Goal: Task Accomplishment & Management: Manage account settings

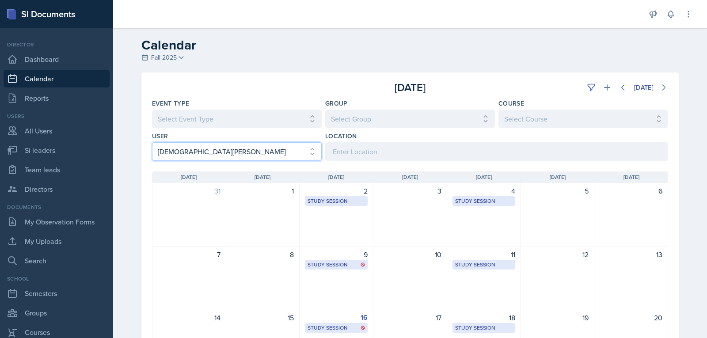
click at [268, 142] on select "Select User All [PERSON_NAME] [PERSON_NAME] [PERSON_NAME] [PERSON_NAME] [PERSON…" at bounding box center [237, 151] width 170 height 19
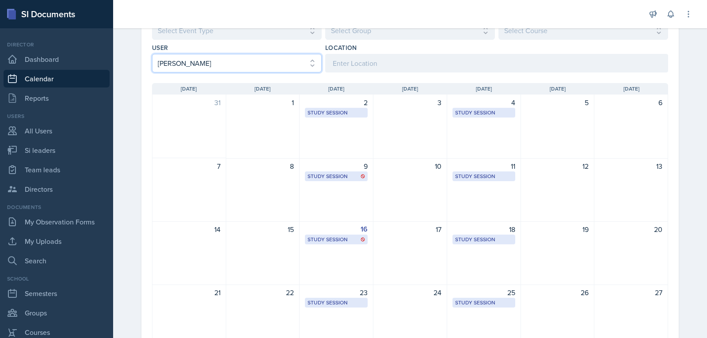
click at [152, 54] on select "Select User All [PERSON_NAME] [PERSON_NAME] [PERSON_NAME] [PERSON_NAME] [PERSON…" at bounding box center [237, 63] width 170 height 19
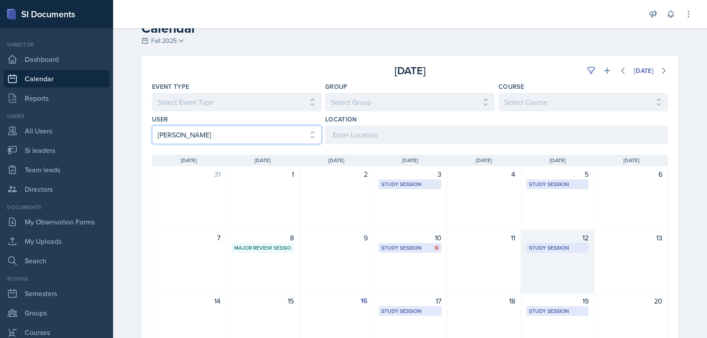
scroll to position [0, 0]
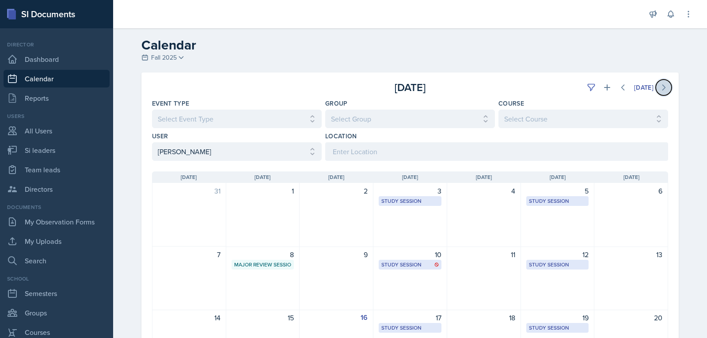
click at [662, 84] on icon at bounding box center [663, 87] width 9 height 9
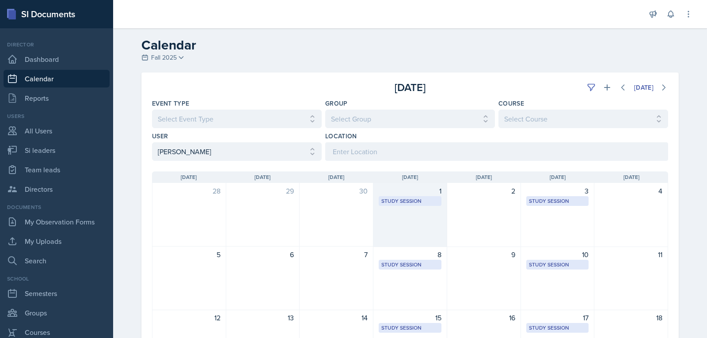
click at [418, 206] on div "1 Study Session Academic Learning Center 2100 1:25 PM - 2:15 PM" at bounding box center [410, 215] width 74 height 64
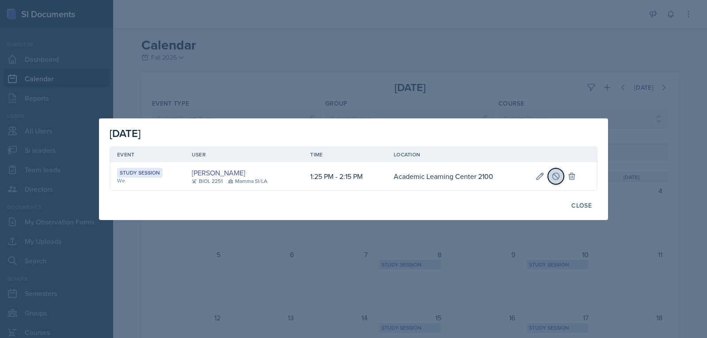
click at [557, 170] on button at bounding box center [556, 176] width 16 height 16
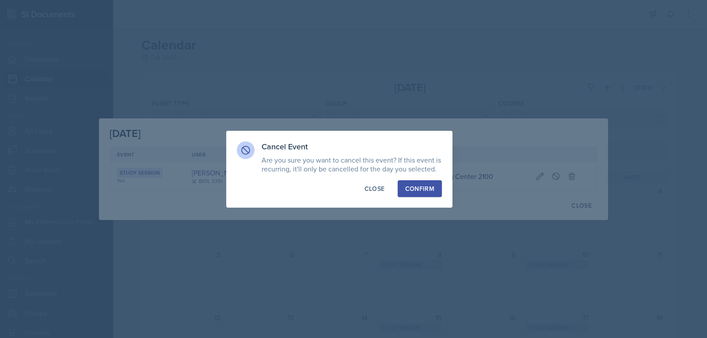
click at [410, 190] on div "Confirm" at bounding box center [419, 188] width 29 height 9
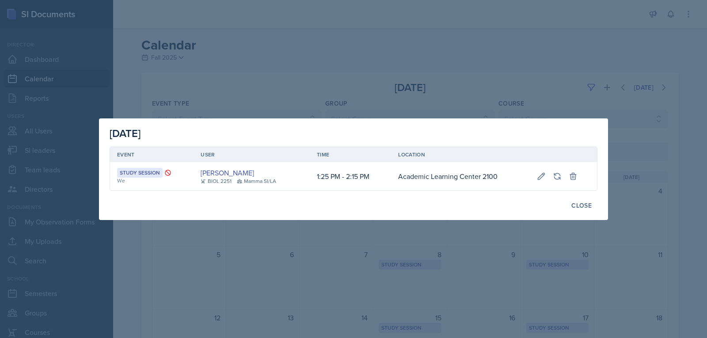
click at [216, 74] on div at bounding box center [353, 169] width 707 height 338
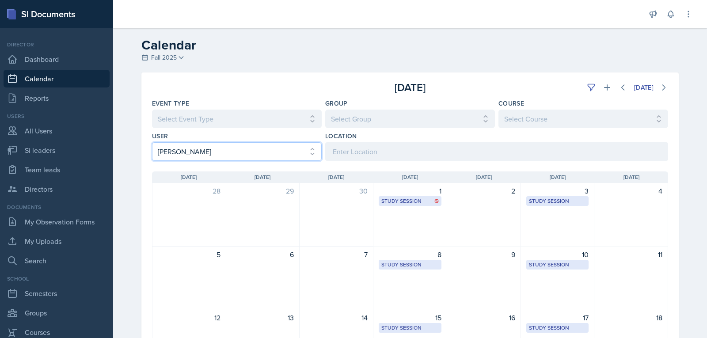
click at [254, 149] on select "Select User All [PERSON_NAME] [PERSON_NAME] [PERSON_NAME] [PERSON_NAME] [PERSON…" at bounding box center [237, 151] width 170 height 19
click at [152, 142] on select "Select User All [PERSON_NAME] [PERSON_NAME] [PERSON_NAME] [PERSON_NAME] [PERSON…" at bounding box center [237, 151] width 170 height 19
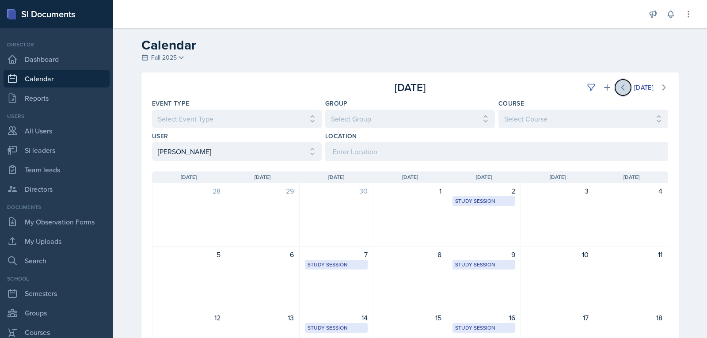
click at [615, 91] on button at bounding box center [623, 88] width 16 height 16
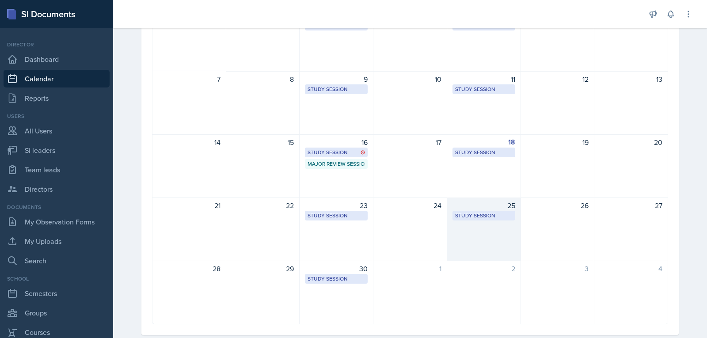
scroll to position [177, 0]
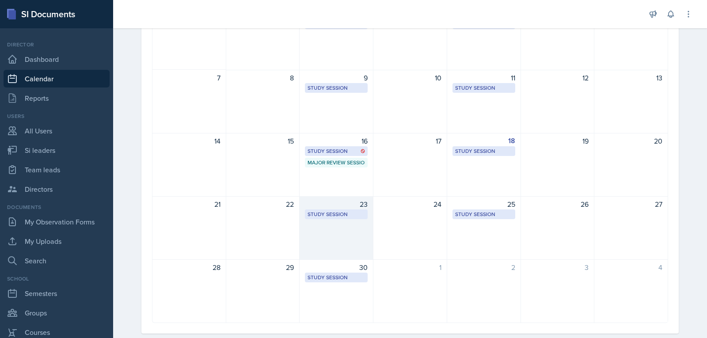
click at [343, 223] on div "23 Study Session [GEOGRAPHIC_DATA] 2035 11:10 AM - 12:10 PM" at bounding box center [337, 228] width 74 height 64
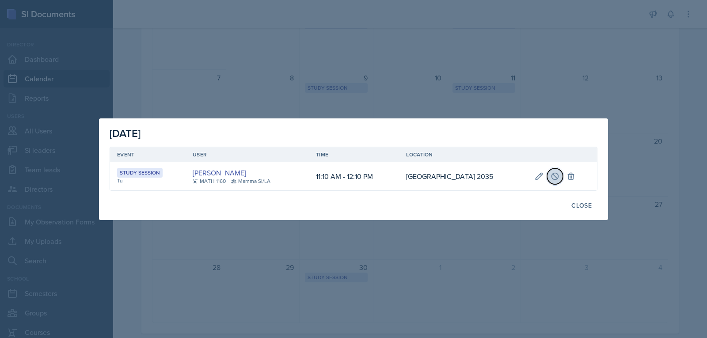
click at [550, 175] on button at bounding box center [555, 176] width 16 height 16
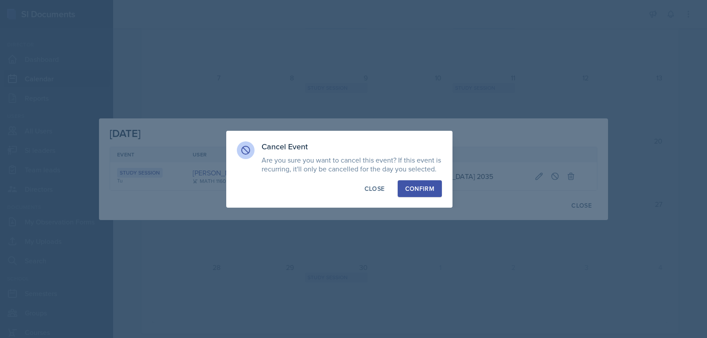
click at [414, 193] on button "Confirm" at bounding box center [420, 188] width 44 height 17
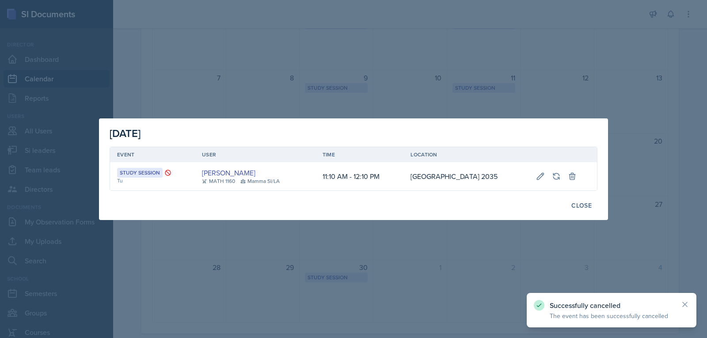
click at [509, 27] on div at bounding box center [353, 169] width 707 height 338
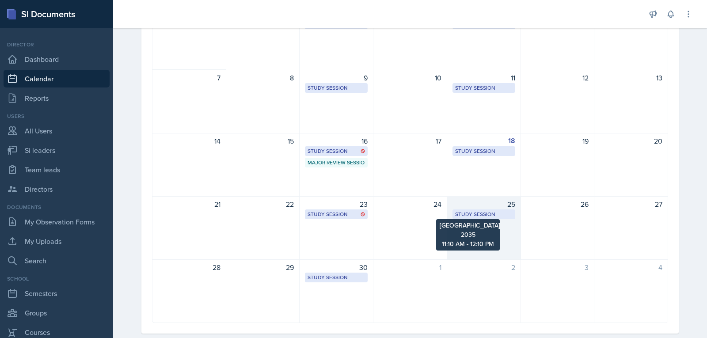
click at [491, 212] on div "Study Session" at bounding box center [483, 214] width 57 height 8
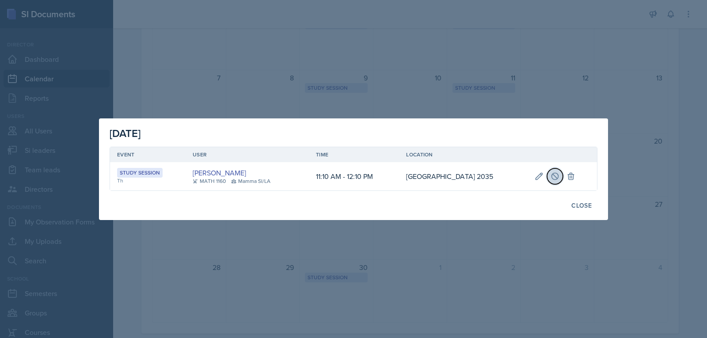
click at [555, 179] on icon at bounding box center [555, 176] width 7 height 7
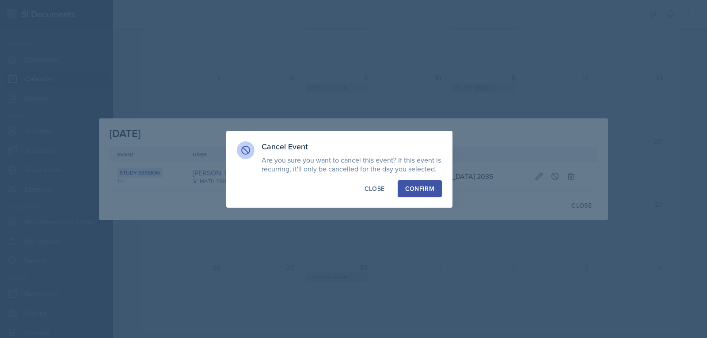
click at [420, 182] on button "Confirm" at bounding box center [420, 188] width 44 height 17
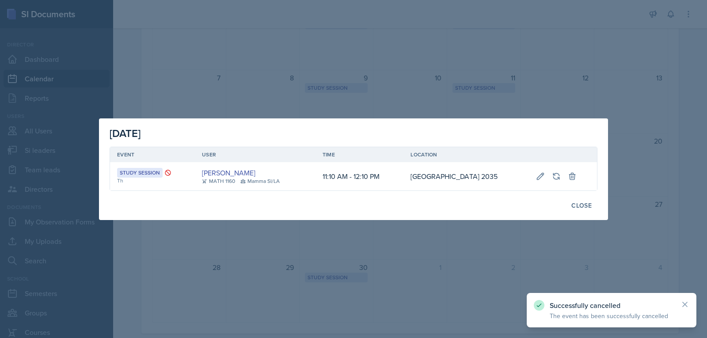
click at [545, 232] on div at bounding box center [353, 169] width 707 height 338
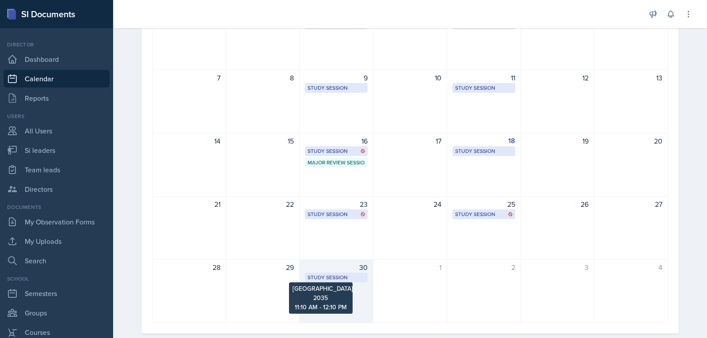
click at [357, 280] on div "Study Session" at bounding box center [336, 278] width 57 height 8
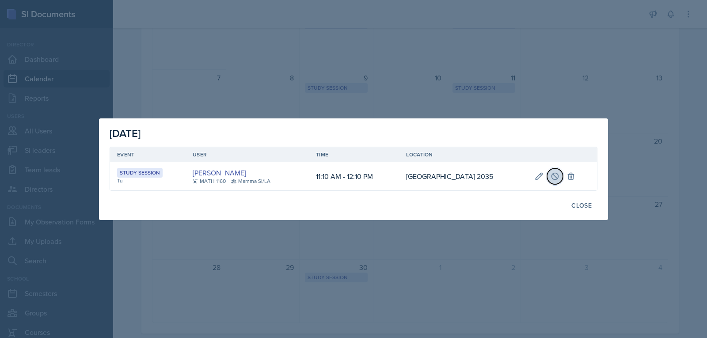
click at [551, 181] on button at bounding box center [555, 176] width 16 height 16
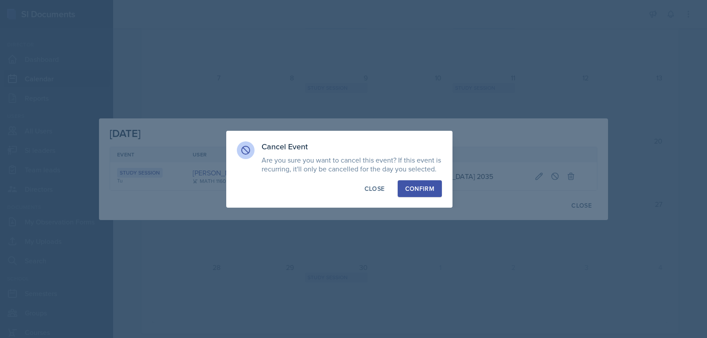
click at [418, 189] on div "Confirm" at bounding box center [419, 188] width 29 height 9
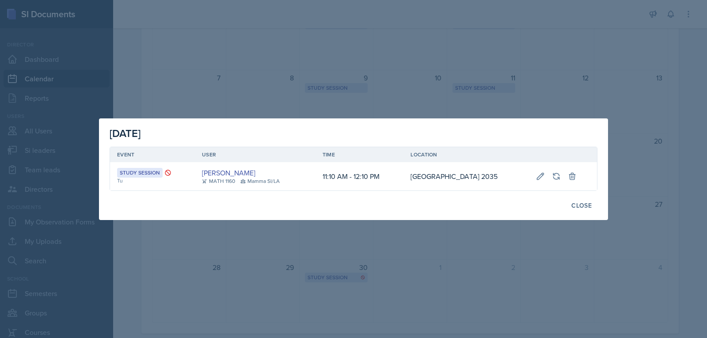
click at [230, 64] on div at bounding box center [353, 169] width 707 height 338
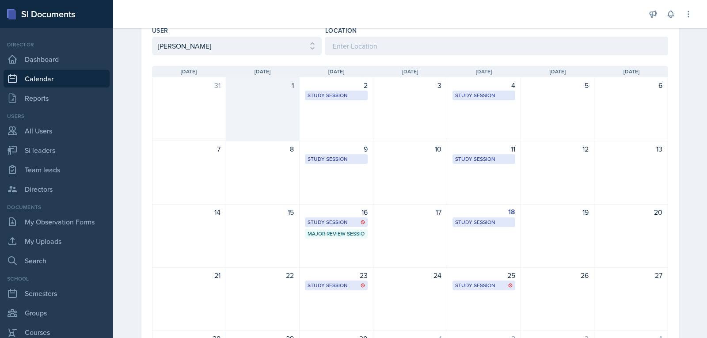
scroll to position [0, 0]
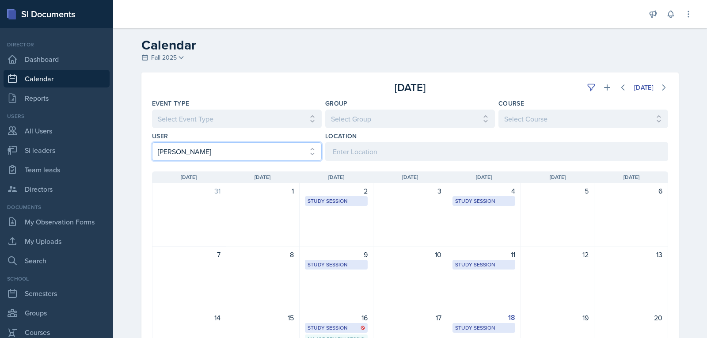
click at [270, 152] on select "Select User All [PERSON_NAME] [PERSON_NAME] [PERSON_NAME] [PERSON_NAME] [PERSON…" at bounding box center [237, 151] width 170 height 19
click at [152, 142] on select "Select User All [PERSON_NAME] [PERSON_NAME] [PERSON_NAME] [PERSON_NAME] [PERSON…" at bounding box center [237, 151] width 170 height 19
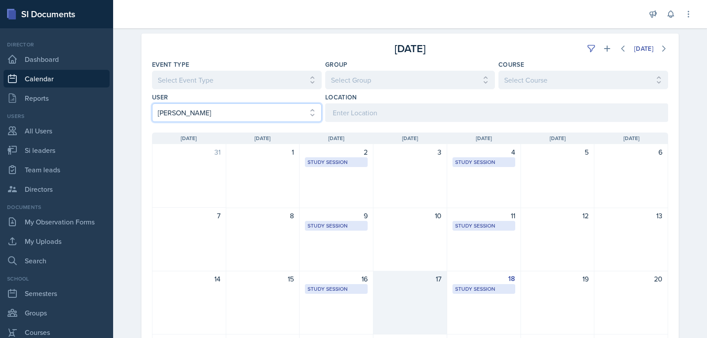
scroll to position [88, 0]
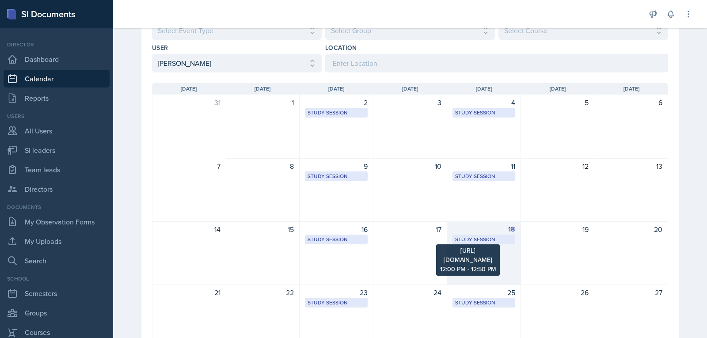
click at [470, 241] on div "Study Session" at bounding box center [483, 240] width 57 height 8
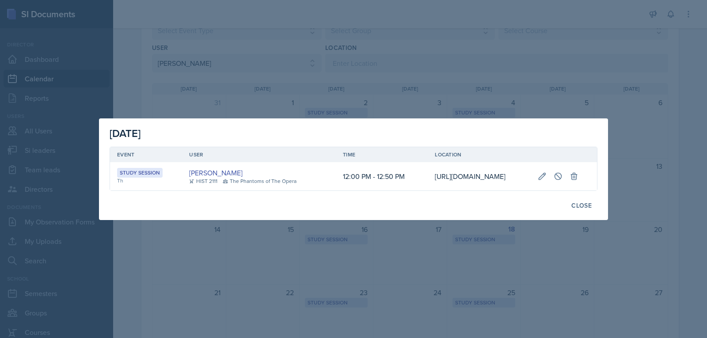
scroll to position [0, 139]
click at [566, 170] on button at bounding box center [558, 176] width 16 height 16
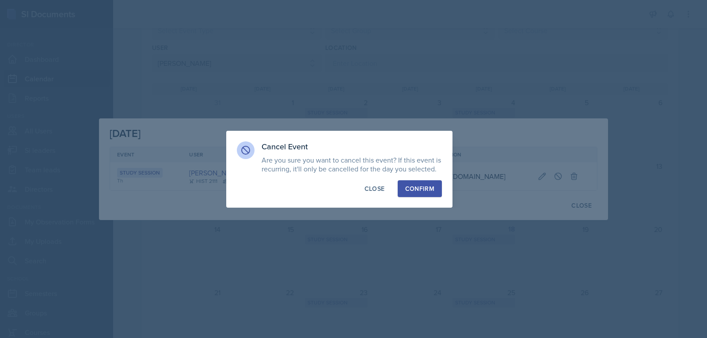
click at [418, 190] on div "Confirm" at bounding box center [419, 188] width 29 height 9
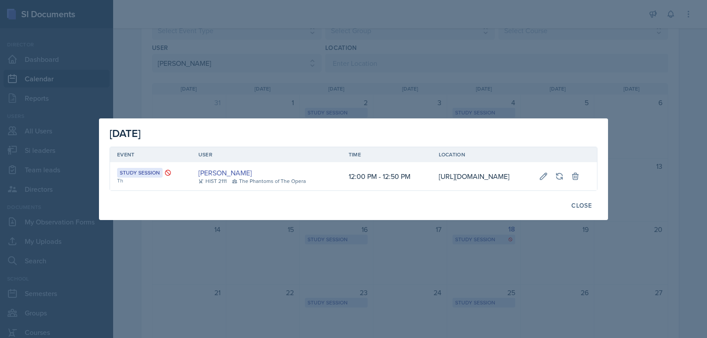
drag, startPoint x: 425, startPoint y: 82, endPoint x: 402, endPoint y: 83, distance: 23.0
click at [423, 83] on div at bounding box center [353, 169] width 707 height 338
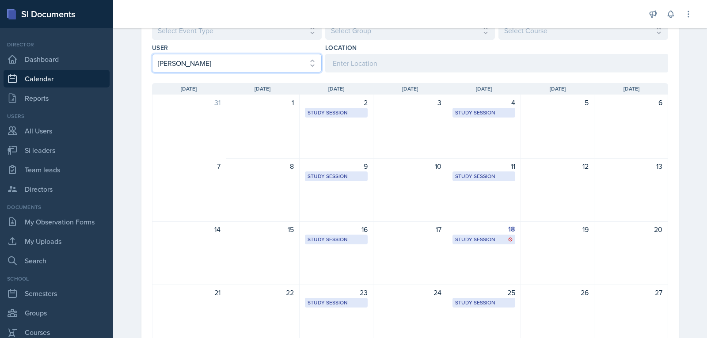
click at [278, 69] on select "Select User All [PERSON_NAME] [PERSON_NAME] [PERSON_NAME] [PERSON_NAME] [PERSON…" at bounding box center [237, 63] width 170 height 19
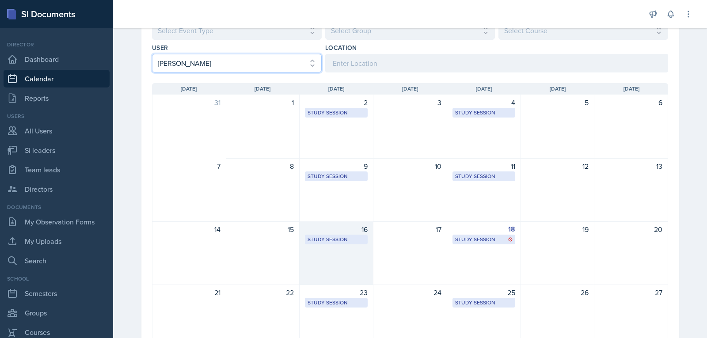
click at [152, 54] on select "Select User All [PERSON_NAME] [PERSON_NAME] [PERSON_NAME] [PERSON_NAME] [PERSON…" at bounding box center [237, 63] width 170 height 19
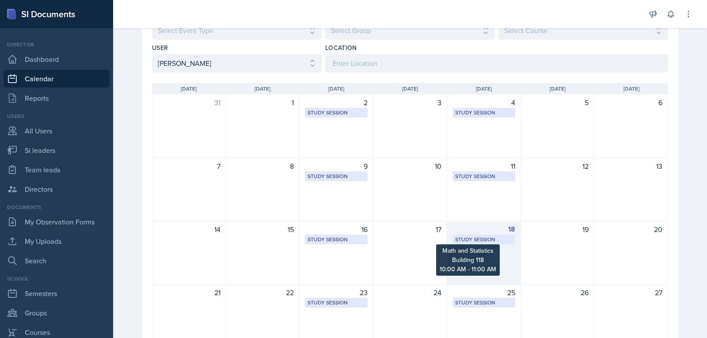
click at [460, 243] on div "Study Session" at bounding box center [483, 240] width 57 height 8
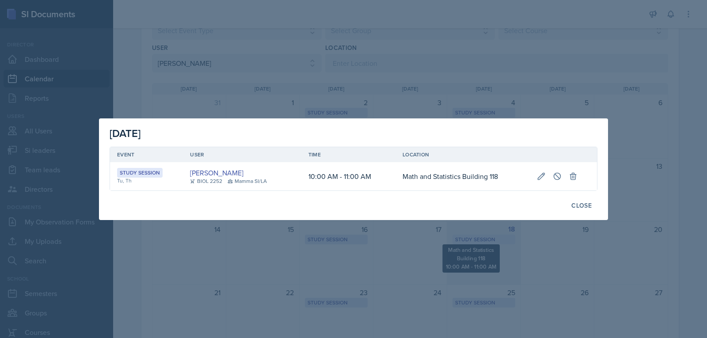
scroll to position [0, 0]
click at [552, 178] on button at bounding box center [557, 176] width 16 height 16
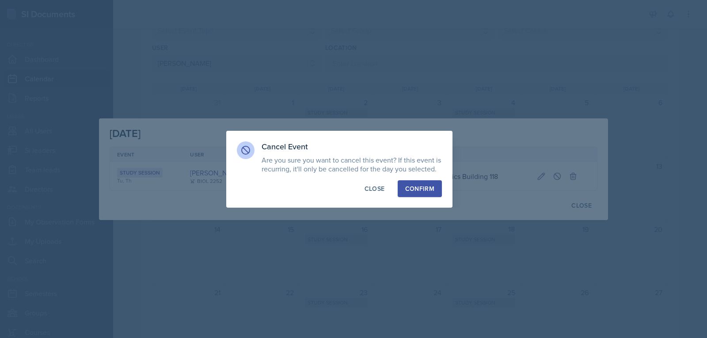
click at [409, 190] on div "Confirm" at bounding box center [419, 188] width 29 height 9
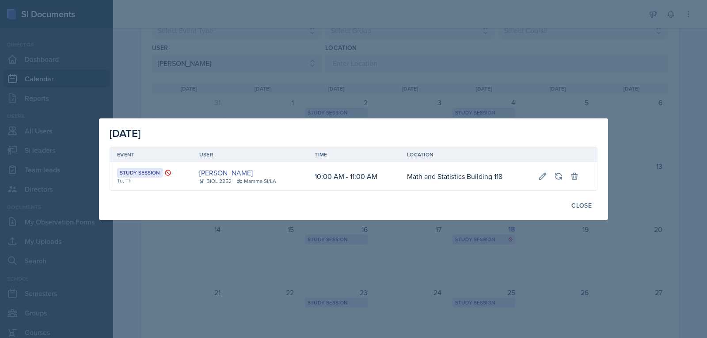
click at [354, 54] on div at bounding box center [353, 169] width 707 height 338
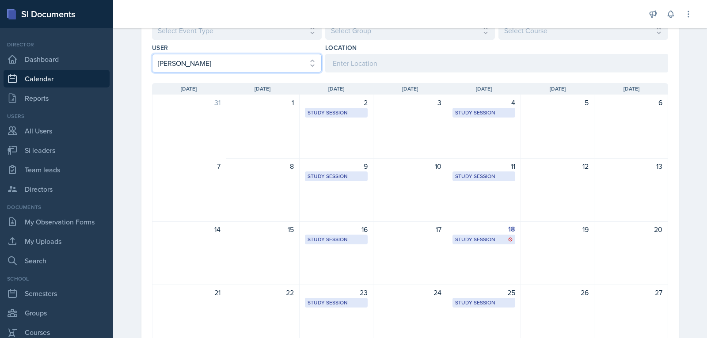
click at [283, 57] on select "Select User All [PERSON_NAME] [PERSON_NAME] [PERSON_NAME] [PERSON_NAME] [PERSON…" at bounding box center [237, 63] width 170 height 19
click at [152, 54] on select "Select User All [PERSON_NAME] [PERSON_NAME] [PERSON_NAME] [PERSON_NAME] [PERSON…" at bounding box center [237, 63] width 170 height 19
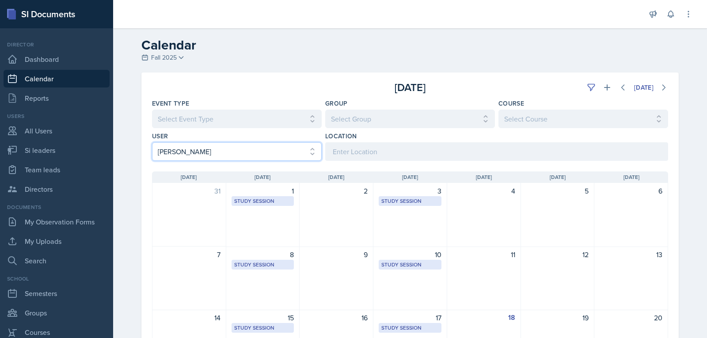
click at [261, 149] on select "Select User All [PERSON_NAME] [PERSON_NAME] [PERSON_NAME] [PERSON_NAME] [PERSON…" at bounding box center [237, 151] width 170 height 19
select select "9655edd8-289a-4ef9-a5fd-de0dcef040f5"
click at [152, 142] on select "Select User All [PERSON_NAME] [PERSON_NAME] [PERSON_NAME] [PERSON_NAME] [PERSON…" at bounding box center [237, 151] width 170 height 19
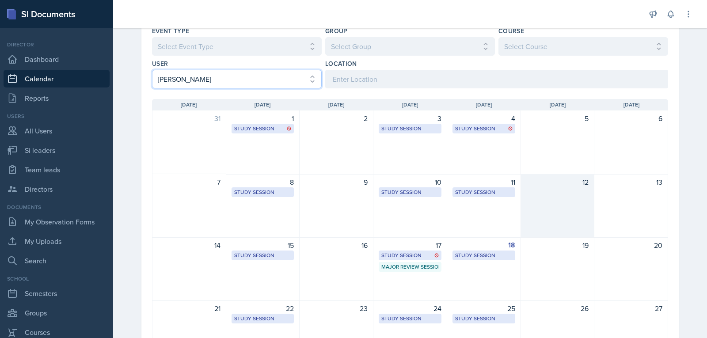
scroll to position [88, 0]
